Goal: Find specific page/section

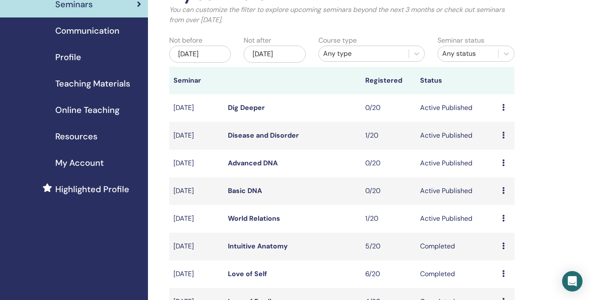
scroll to position [55, 0]
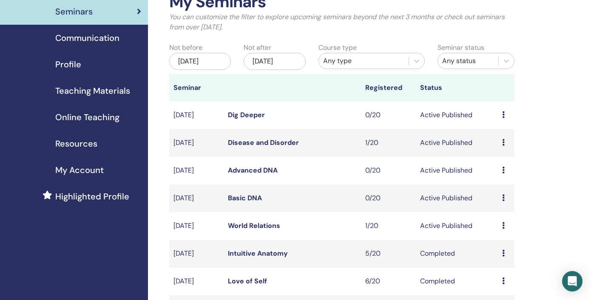
click at [265, 61] on div "[DATE]" at bounding box center [275, 61] width 62 height 17
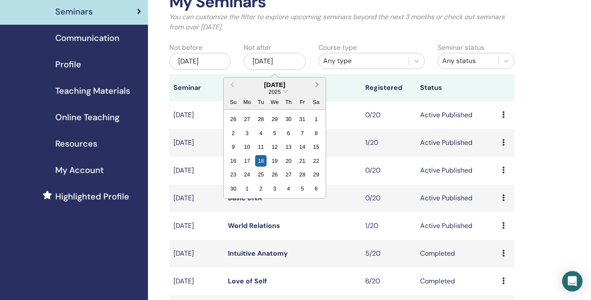
click at [317, 86] on span "Next Month" at bounding box center [317, 84] width 0 height 9
click at [303, 162] on div "26" at bounding box center [302, 160] width 11 height 11
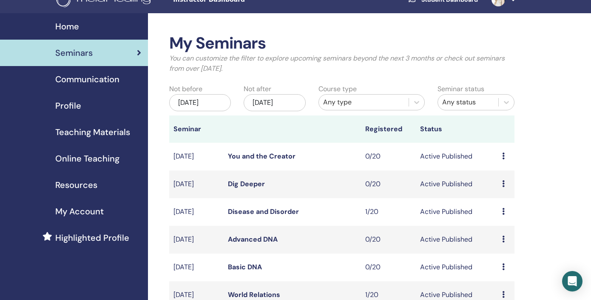
scroll to position [0, 0]
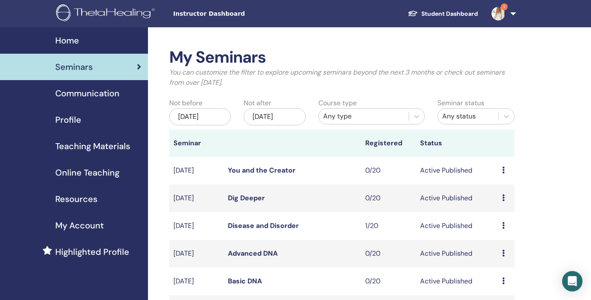
click at [100, 68] on div "Seminars" at bounding box center [74, 66] width 134 height 13
click at [90, 40] on div "Home" at bounding box center [74, 40] width 134 height 13
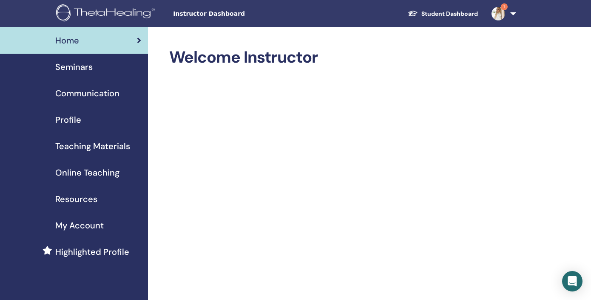
click at [98, 66] on div "Seminars" at bounding box center [74, 66] width 134 height 13
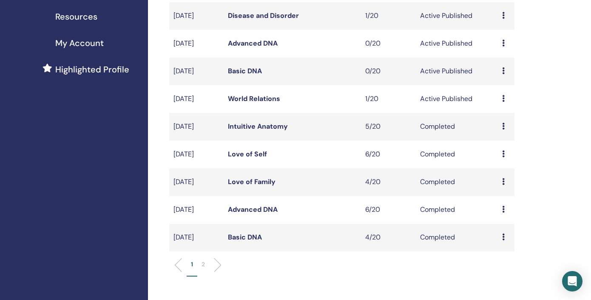
scroll to position [183, 0]
